Goal: Information Seeking & Learning: Learn about a topic

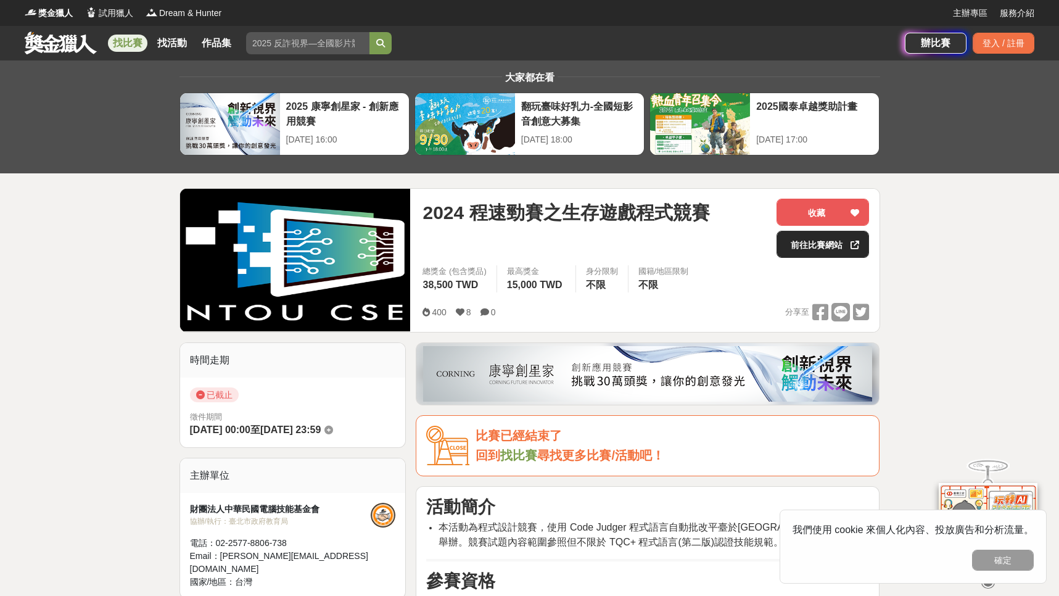
click at [825, 254] on link "前往比賽網站" at bounding box center [823, 244] width 93 height 27
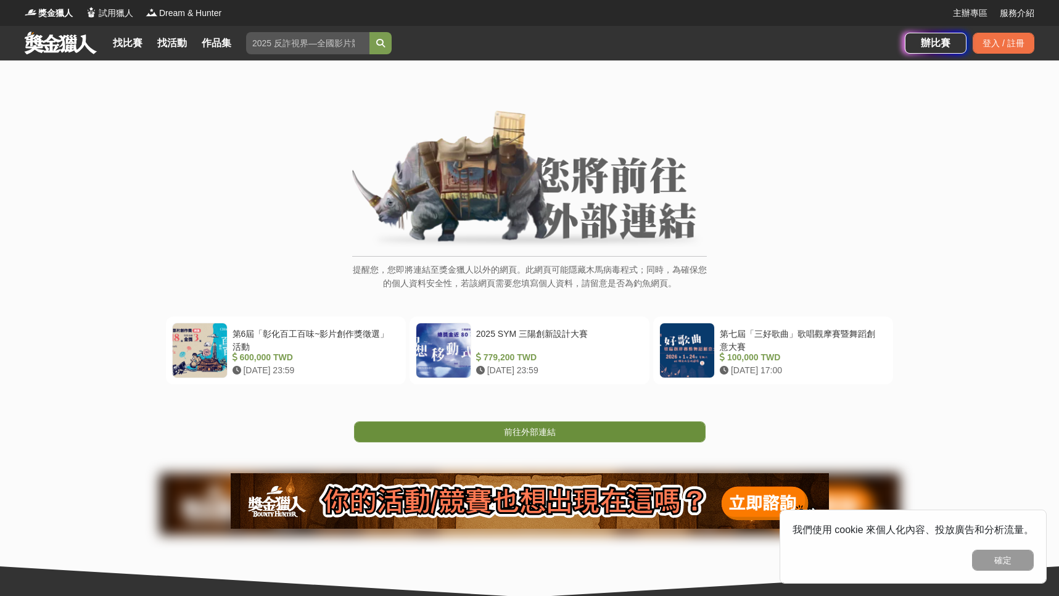
drag, startPoint x: 501, startPoint y: 415, endPoint x: 502, endPoint y: 421, distance: 6.2
click at [501, 415] on div "前往外部連結" at bounding box center [529, 413] width 1059 height 58
click at [502, 424] on link "前往外部連結" at bounding box center [530, 431] width 352 height 21
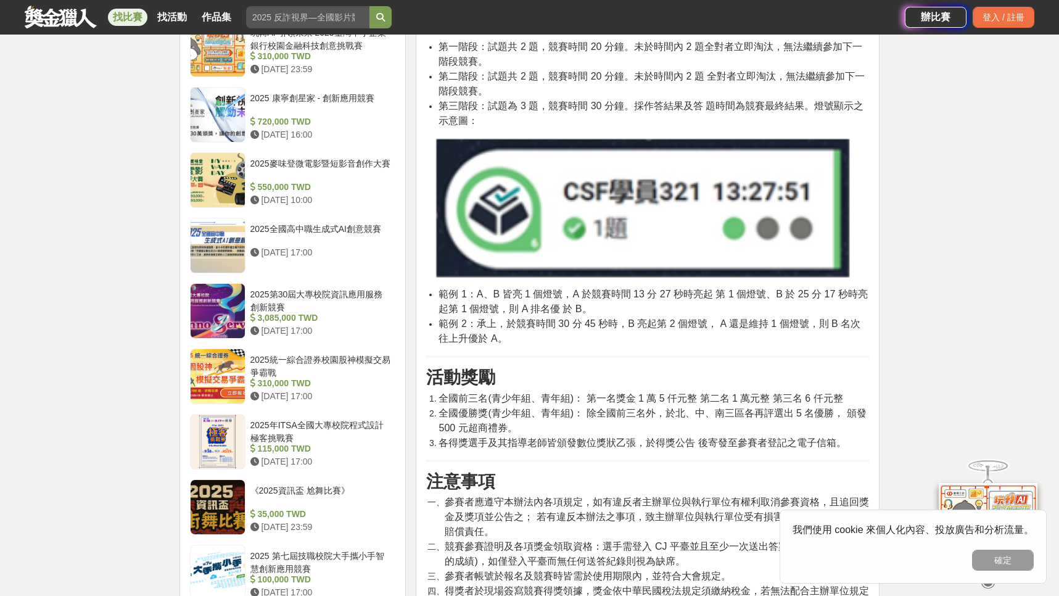
scroll to position [1172, 0]
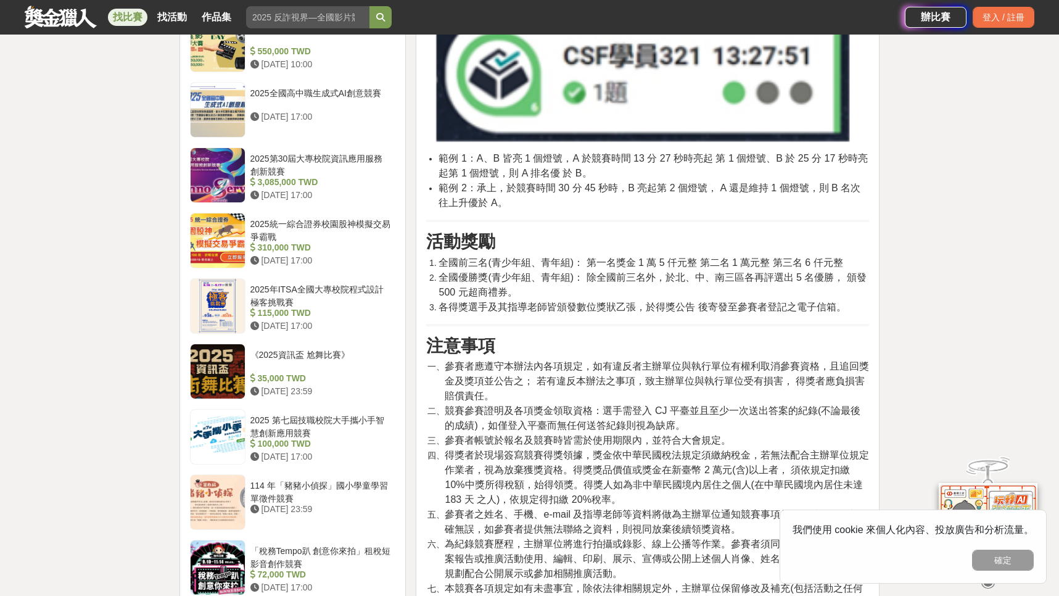
drag, startPoint x: 434, startPoint y: 265, endPoint x: 867, endPoint y: 318, distance: 436.9
click at [867, 318] on div "活動簡介 本活動為程式設計競賽，使用 Code Judger 程式語言自動批改平臺於[GEOGRAPHIC_DATA]實體舉辦。競賽試題內容範圍參照但不限於 …" at bounding box center [647, 92] width 443 height 1534
click at [1008, 555] on button "確定" at bounding box center [1003, 560] width 62 height 21
